Goal: Task Accomplishment & Management: Manage account settings

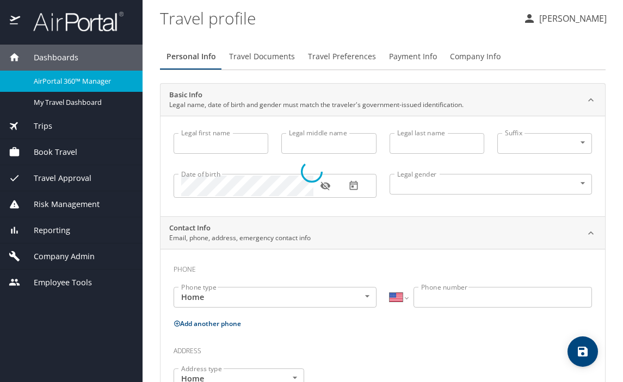
select select "US"
type input "[PERSON_NAME]"
type input "Cook"
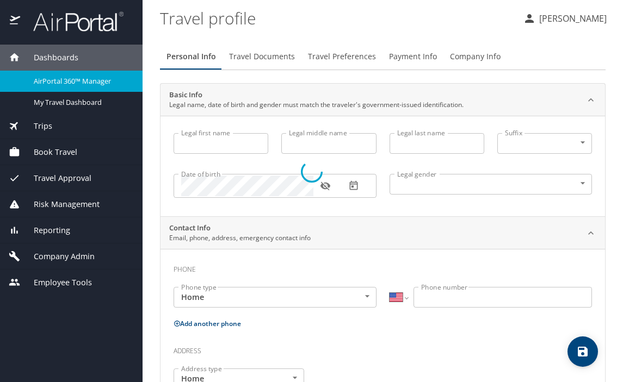
type input "Undisclosed"
type input "[PERSON_NAME]"
type input "Cook"
type input "[PHONE_NUMBER]"
type input "[PERSON_NAME][EMAIL_ADDRESS][DOMAIN_NAME]"
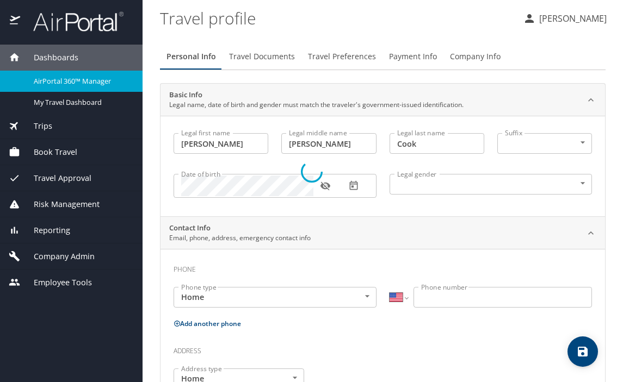
select select "US"
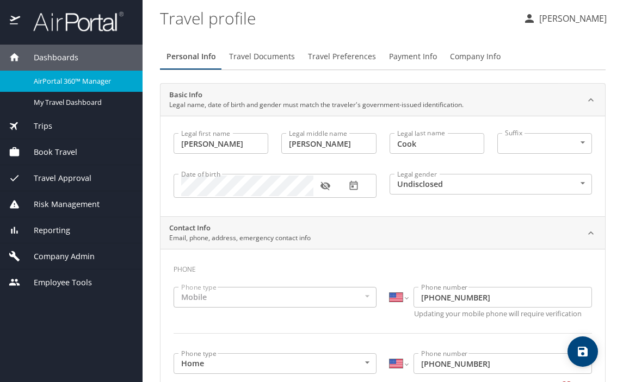
click at [47, 151] on span "Book Travel" at bounding box center [48, 152] width 57 height 12
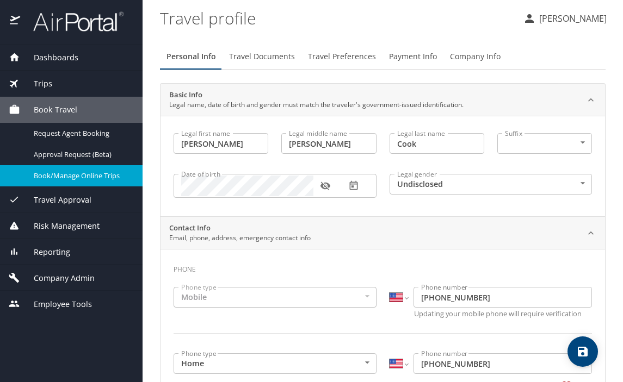
click at [74, 178] on span "Book/Manage Online Trips" at bounding box center [82, 176] width 96 height 10
